Goal: Transaction & Acquisition: Book appointment/travel/reservation

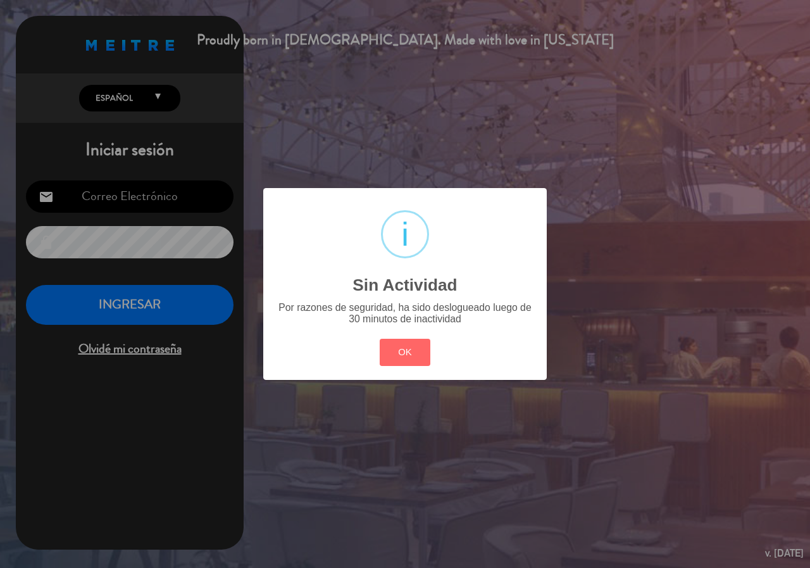
type input "[EMAIL_ADDRESS][DOMAIN_NAME]"
click at [403, 351] on button "OK" at bounding box center [405, 352] width 51 height 27
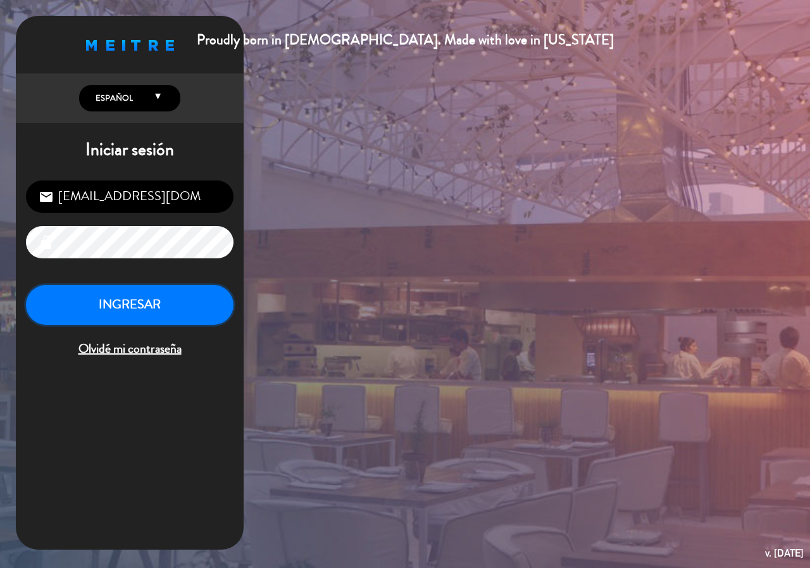
click at [167, 305] on button "INGRESAR" at bounding box center [130, 305] width 208 height 40
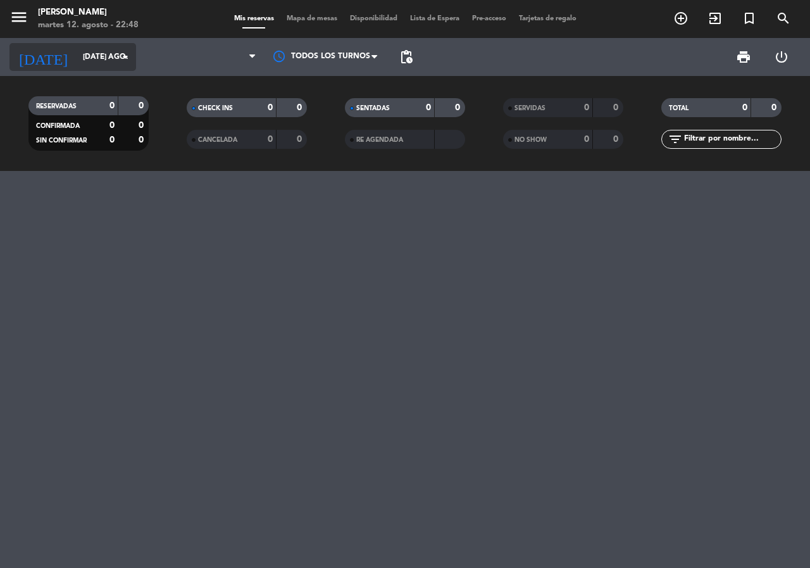
click at [99, 56] on input "[DATE] ago." at bounding box center [127, 57] width 101 height 22
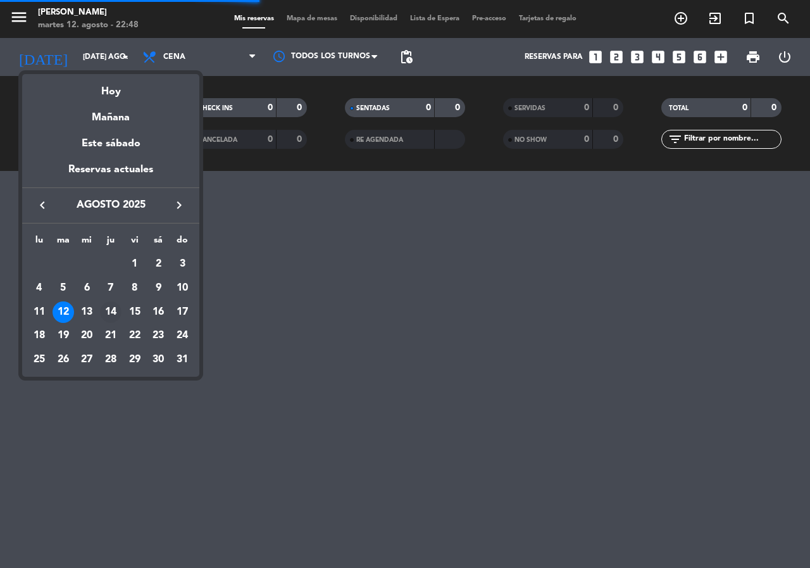
click at [115, 310] on div "14" at bounding box center [111, 312] width 22 height 22
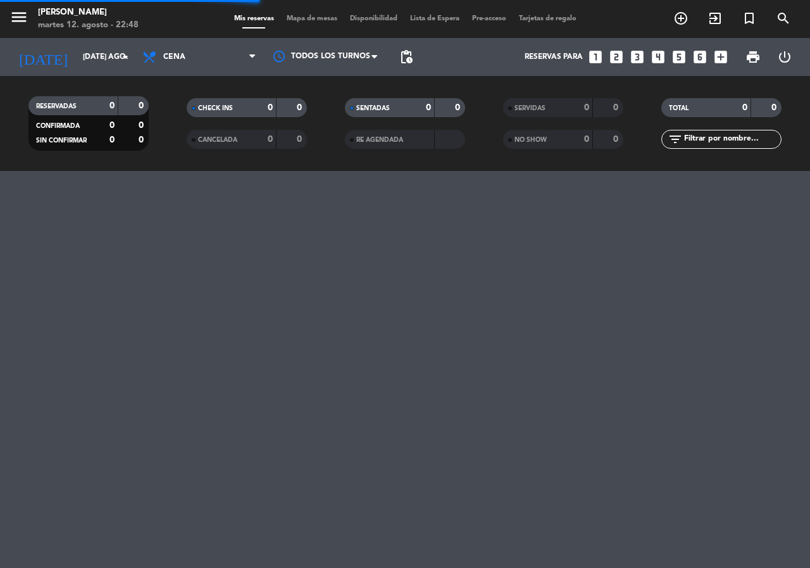
type input "jue. 14 ago."
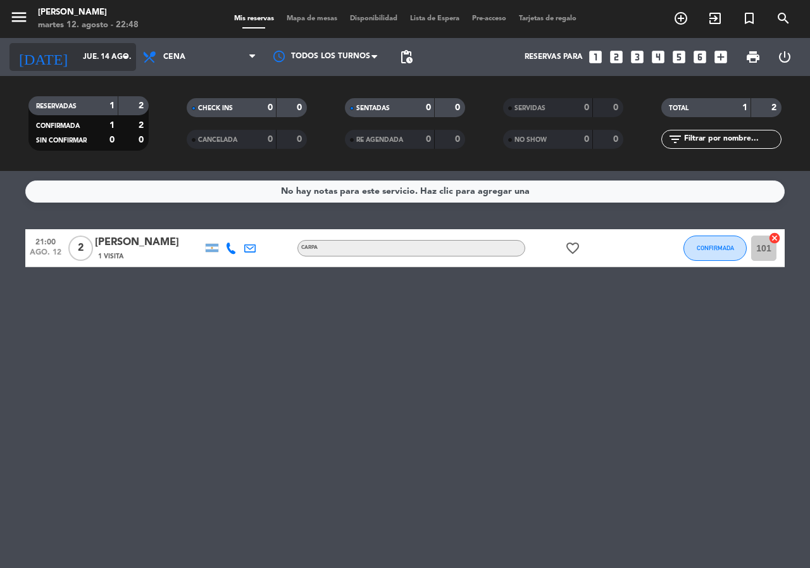
click at [113, 54] on input "jue. 14 ago." at bounding box center [127, 57] width 101 height 22
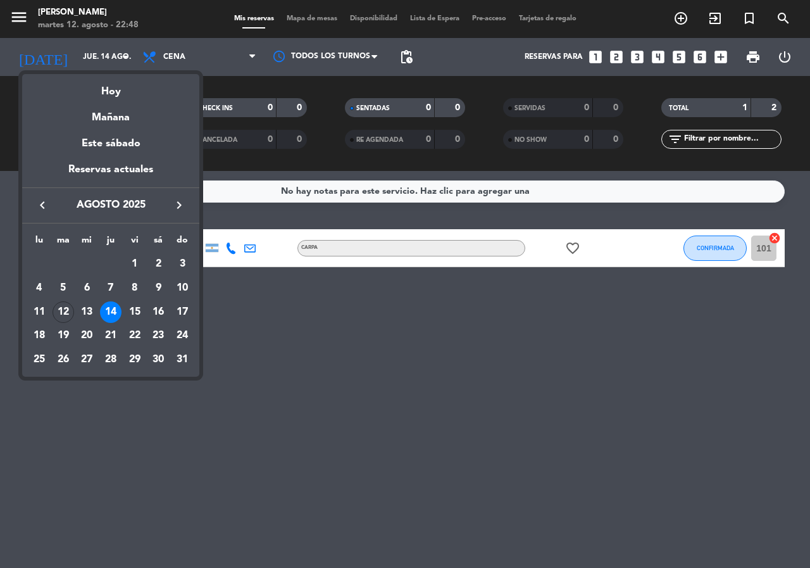
click at [111, 314] on div "14" at bounding box center [111, 312] width 22 height 22
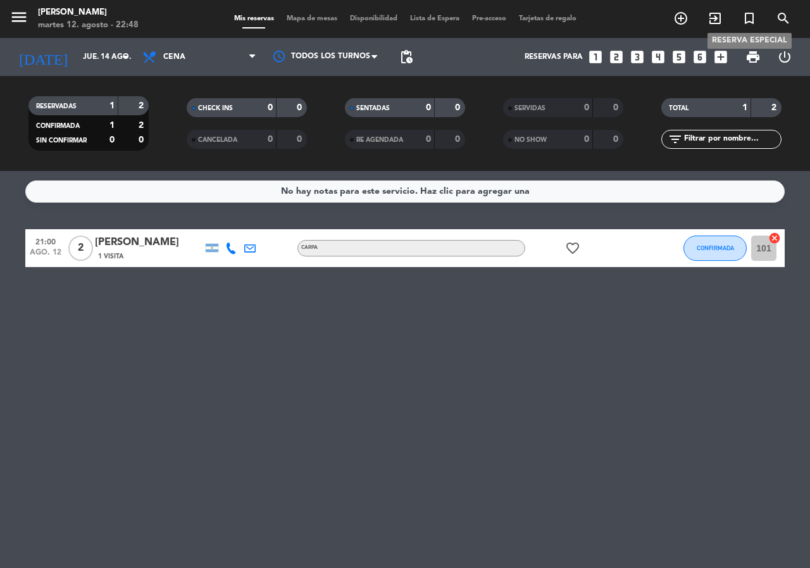
click at [752, 20] on icon "turned_in_not" at bounding box center [749, 18] width 15 height 15
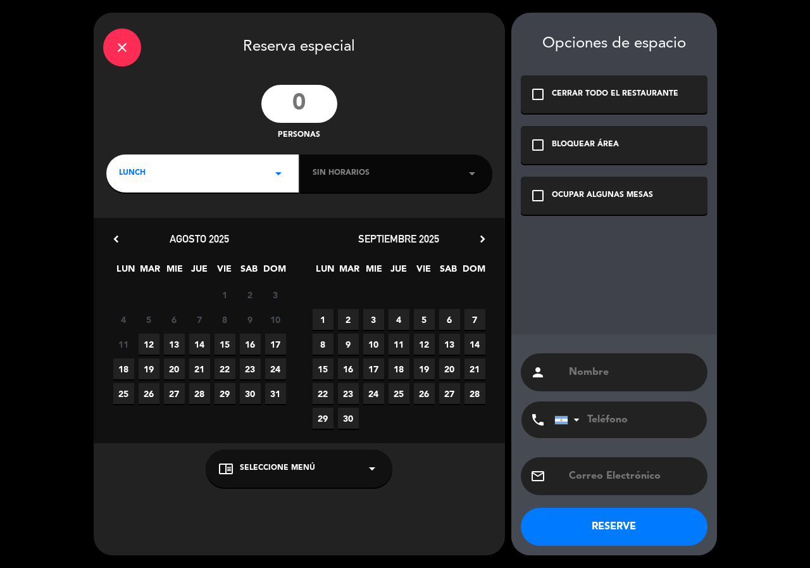
click at [303, 107] on input "number" at bounding box center [299, 104] width 76 height 38
type input "40"
click at [178, 170] on div "LUNCH arrow_drop_down" at bounding box center [202, 173] width 192 height 38
click at [130, 224] on div "Cena" at bounding box center [202, 226] width 167 height 13
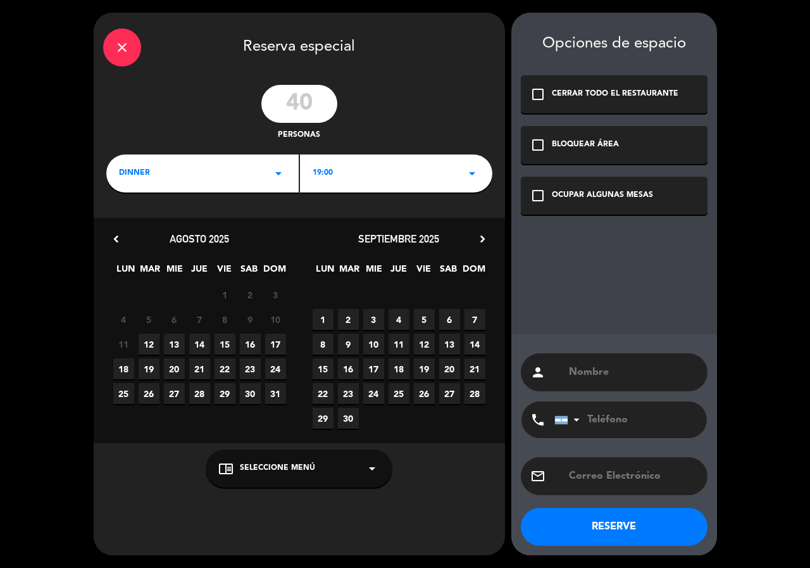
click at [200, 349] on span "14" at bounding box center [199, 344] width 21 height 21
click at [352, 184] on div "19:00 arrow_drop_down" at bounding box center [396, 173] width 192 height 38
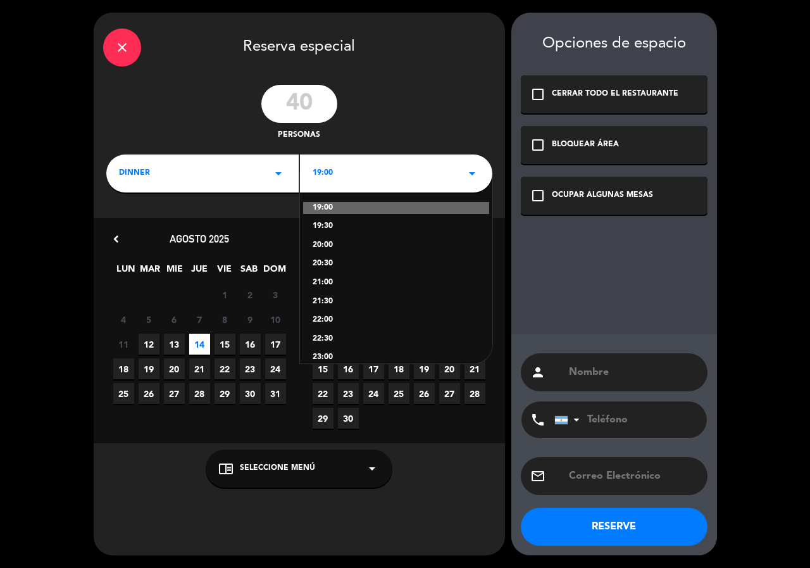
click at [326, 207] on div "19:00" at bounding box center [396, 208] width 186 height 13
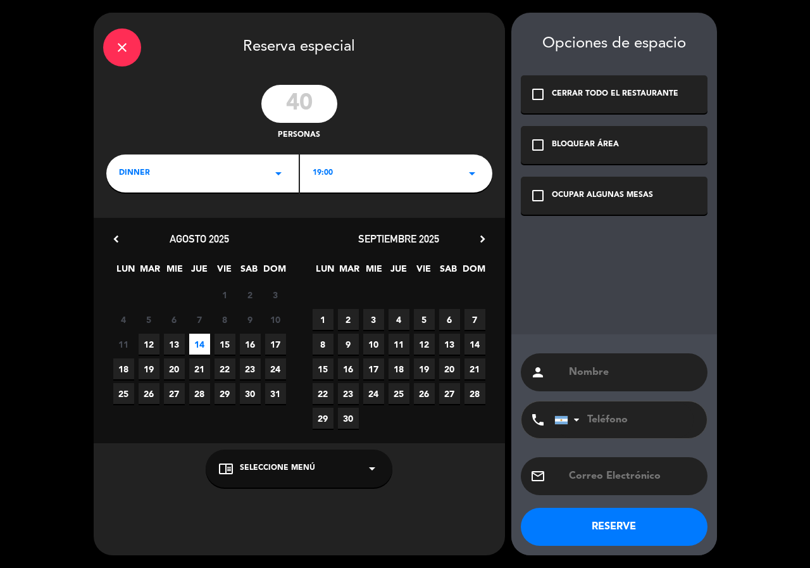
click at [335, 470] on div "chrome_reader_mode Seleccione Menú arrow_drop_down" at bounding box center [299, 468] width 187 height 38
click at [231, 433] on div "Zona DJ" at bounding box center [298, 437] width 161 height 13
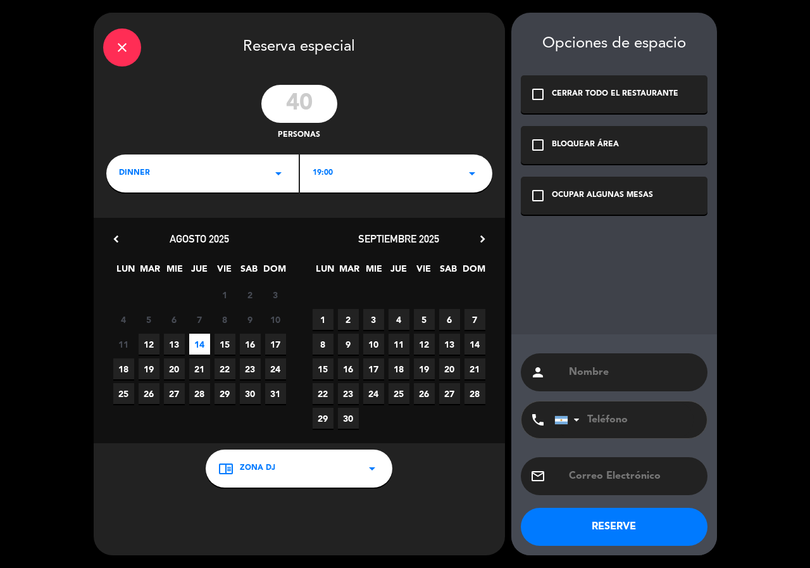
click at [581, 188] on div "check_box_outline_blank OCUPAR ALGUNAS MESAS" at bounding box center [614, 196] width 187 height 38
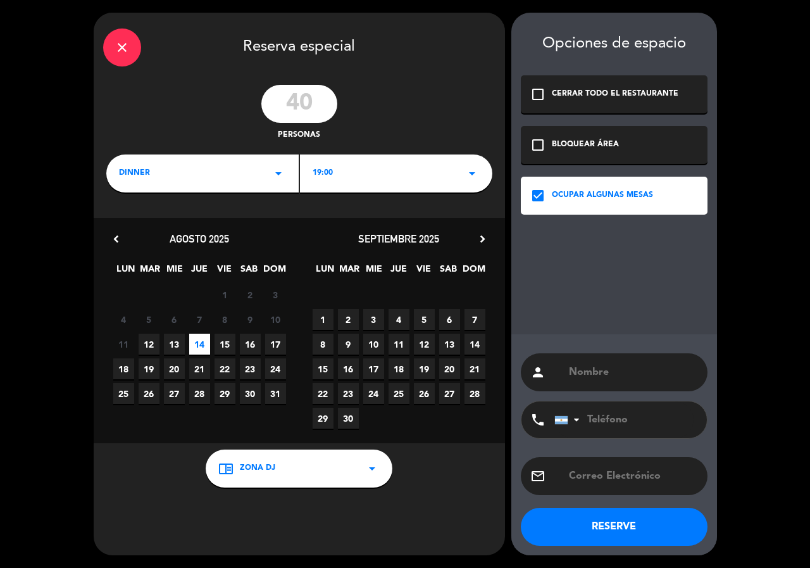
click at [614, 382] on div "person" at bounding box center [614, 372] width 187 height 38
click at [614, 378] on input "text" at bounding box center [633, 372] width 130 height 18
type input "[PERSON_NAME]"
click at [615, 520] on button "RESERVE" at bounding box center [614, 527] width 187 height 38
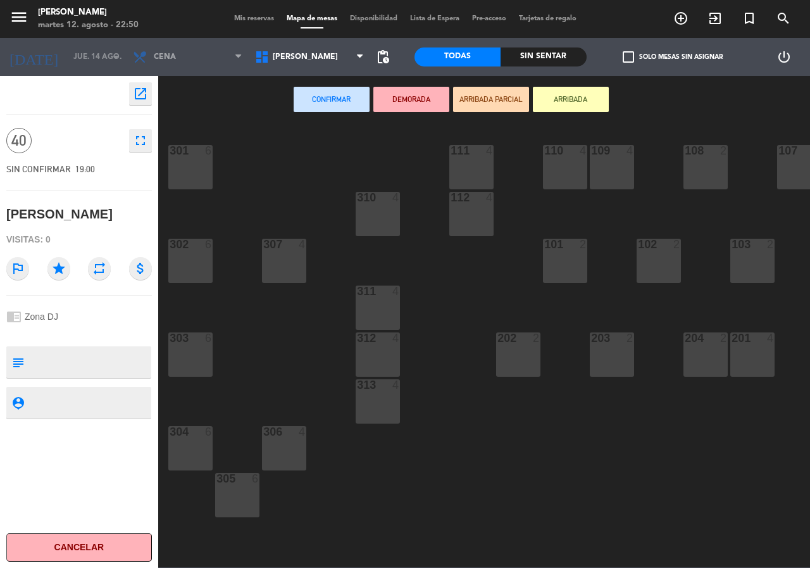
click at [370, 223] on div "310 4" at bounding box center [378, 214] width 44 height 44
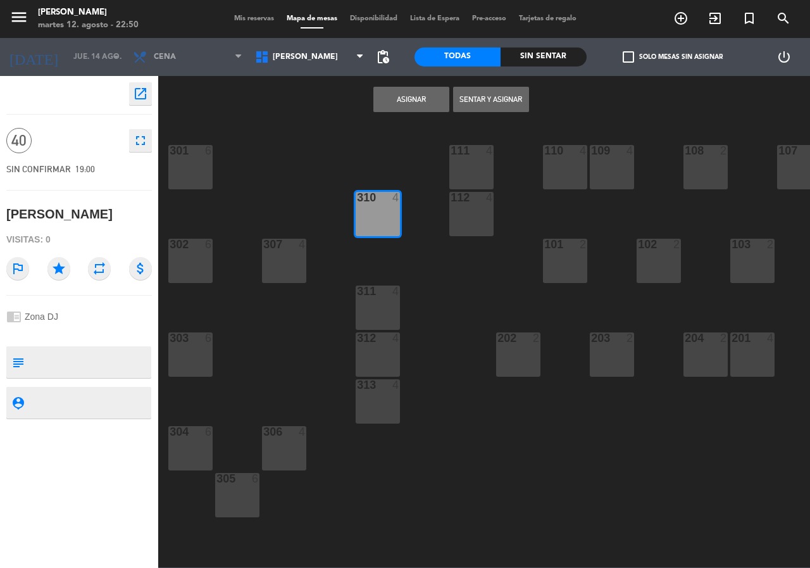
click at [378, 297] on div "311 4" at bounding box center [378, 291] width 44 height 13
click at [378, 349] on div "312 4" at bounding box center [378, 354] width 44 height 44
click at [374, 413] on div "313 4" at bounding box center [378, 401] width 44 height 44
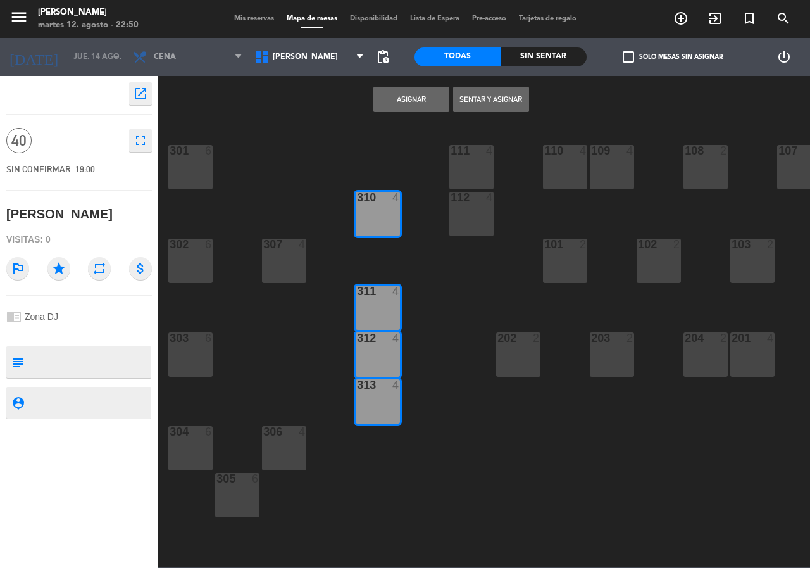
click at [285, 446] on div "306 4" at bounding box center [284, 448] width 44 height 44
click at [301, 253] on div "307 4" at bounding box center [284, 261] width 44 height 44
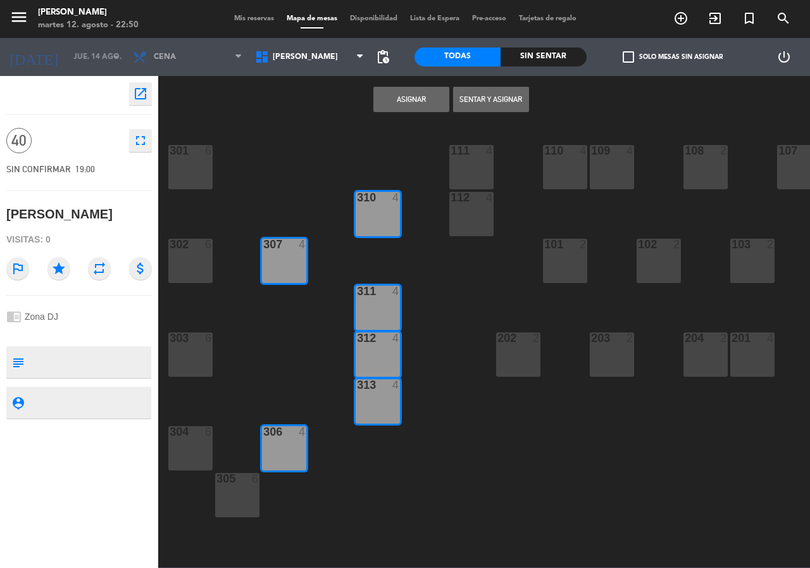
click at [204, 165] on div "301 6" at bounding box center [190, 167] width 44 height 44
click at [202, 271] on div "302 6" at bounding box center [190, 261] width 44 height 44
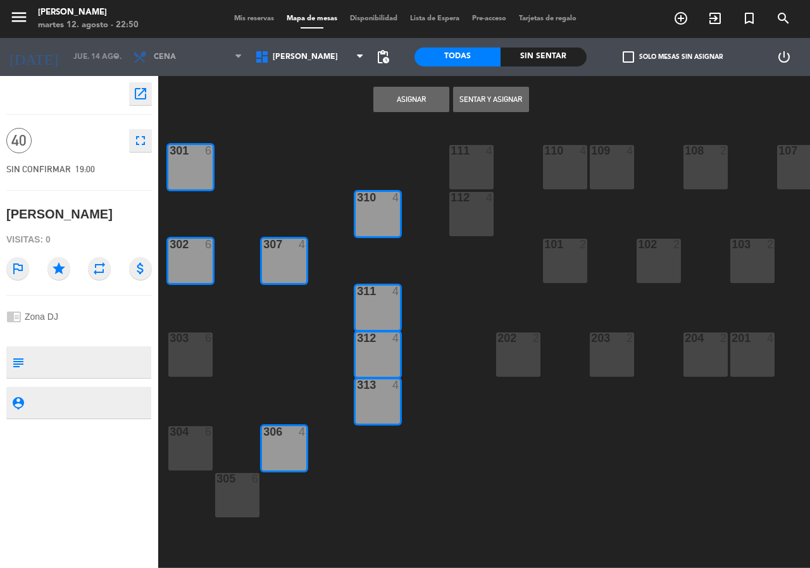
click at [193, 359] on div "303 6" at bounding box center [190, 354] width 44 height 44
click at [186, 425] on div "301 6 111 4 106 4 107 2 108 2 110 4 109 4 310 4 105 4 112 4 302 6 307 4 101 2 1…" at bounding box center [488, 345] width 644 height 444
drag, startPoint x: 186, startPoint y: 425, endPoint x: 192, endPoint y: 453, distance: 28.4
click at [192, 453] on div "304 6" at bounding box center [190, 448] width 44 height 44
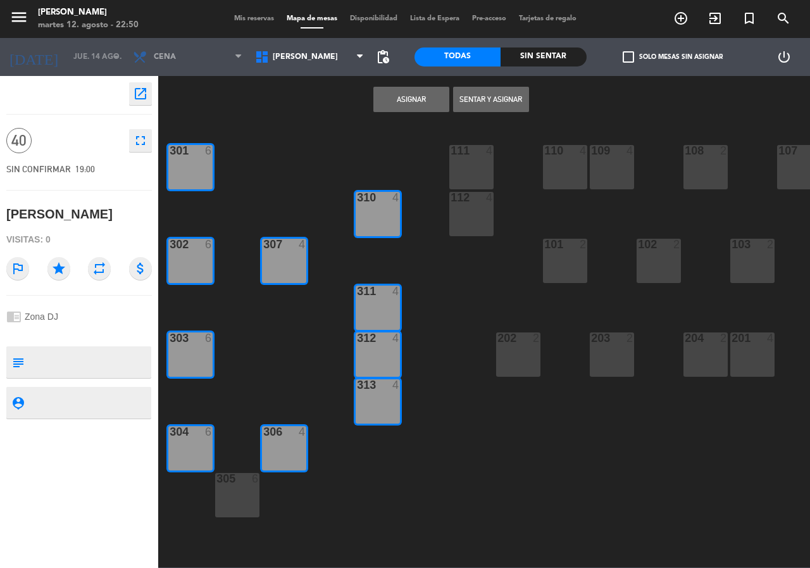
click at [235, 497] on div "305 6" at bounding box center [237, 495] width 44 height 44
click at [413, 106] on button "Asignar" at bounding box center [411, 99] width 76 height 25
